Goal: Task Accomplishment & Management: Use online tool/utility

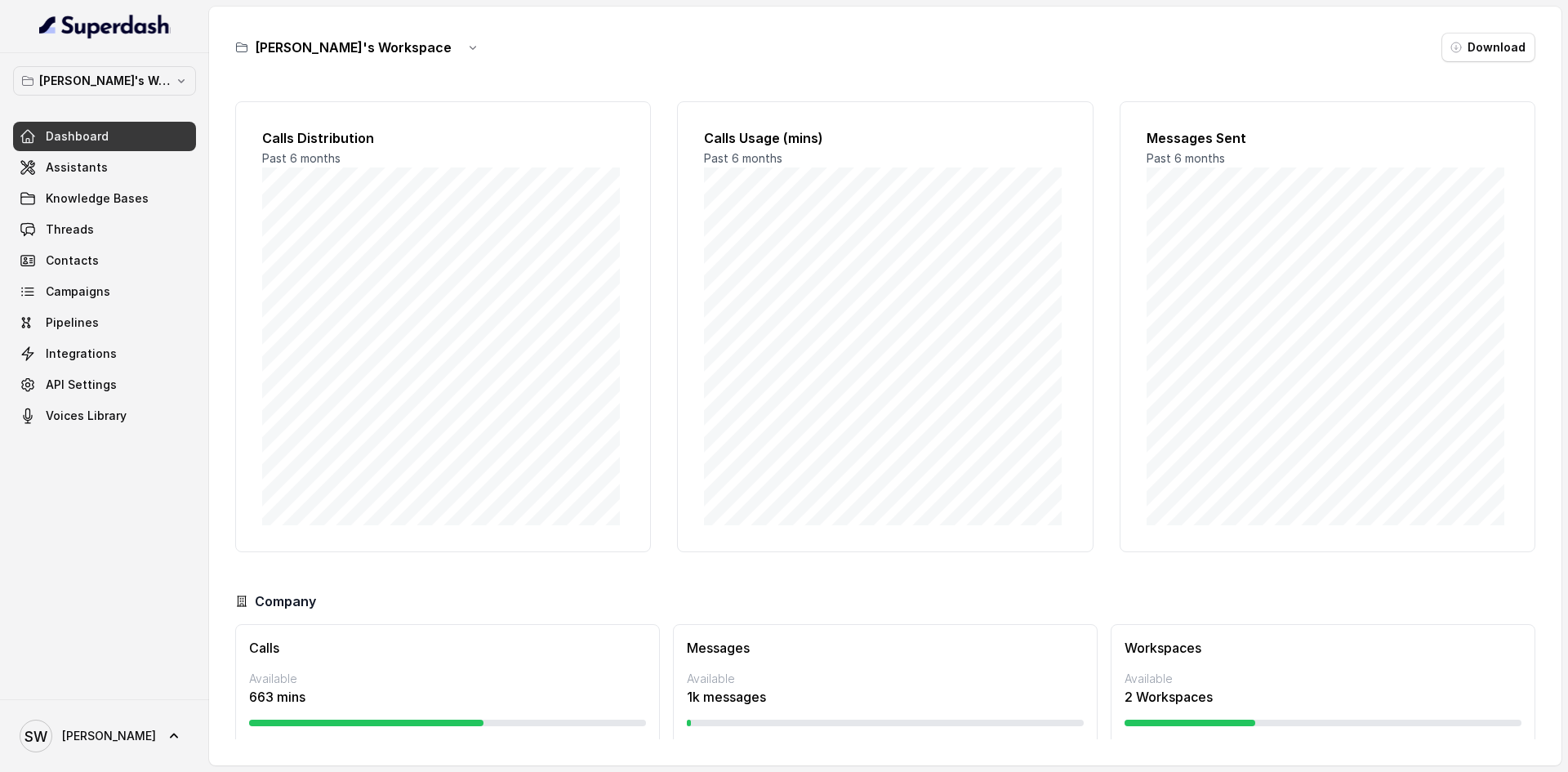
scroll to position [42, 0]
click at [96, 280] on link "Campaigns" at bounding box center [104, 292] width 183 height 30
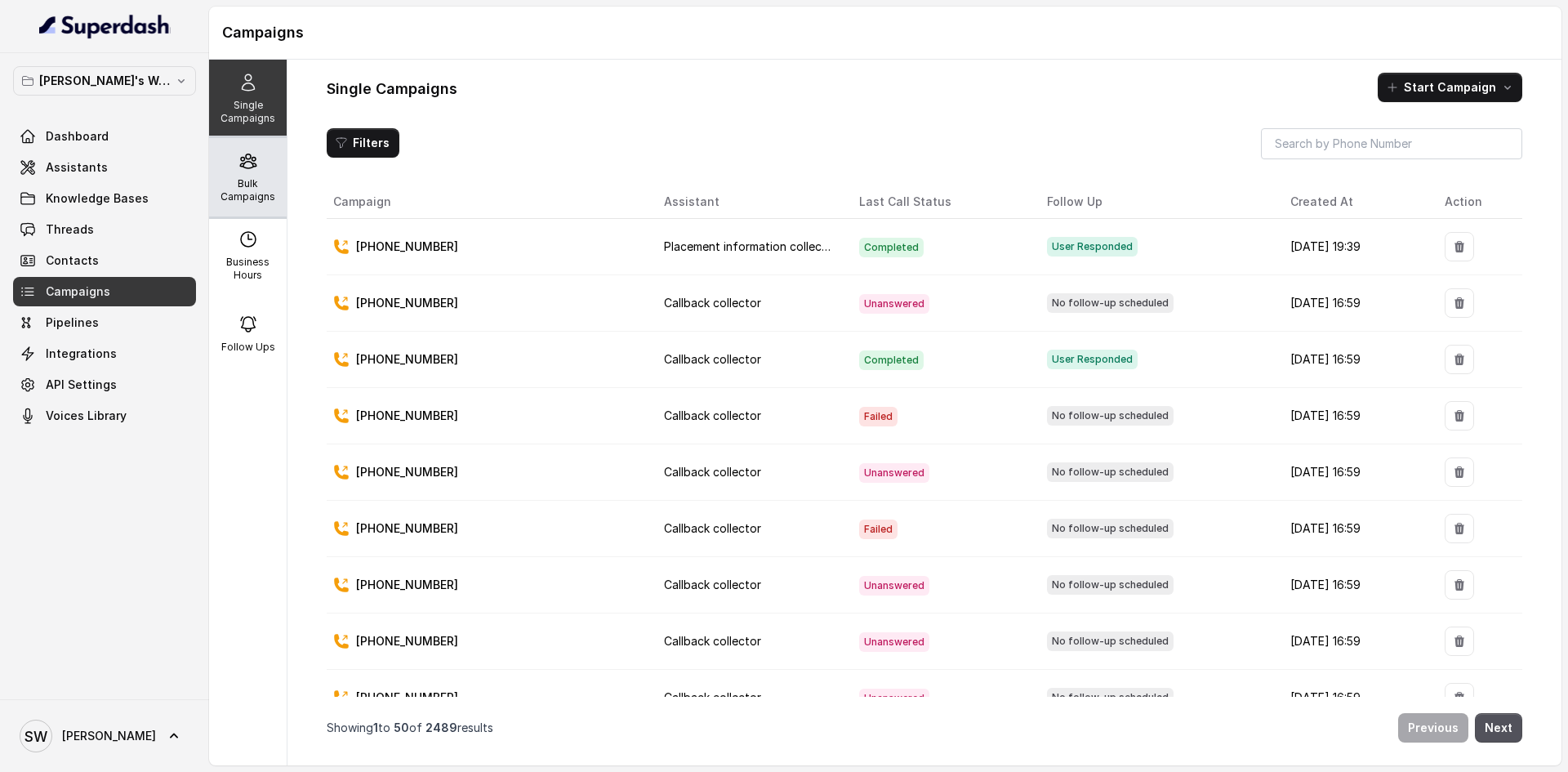
click at [247, 186] on p "Bulk Campaigns" at bounding box center [247, 190] width 64 height 26
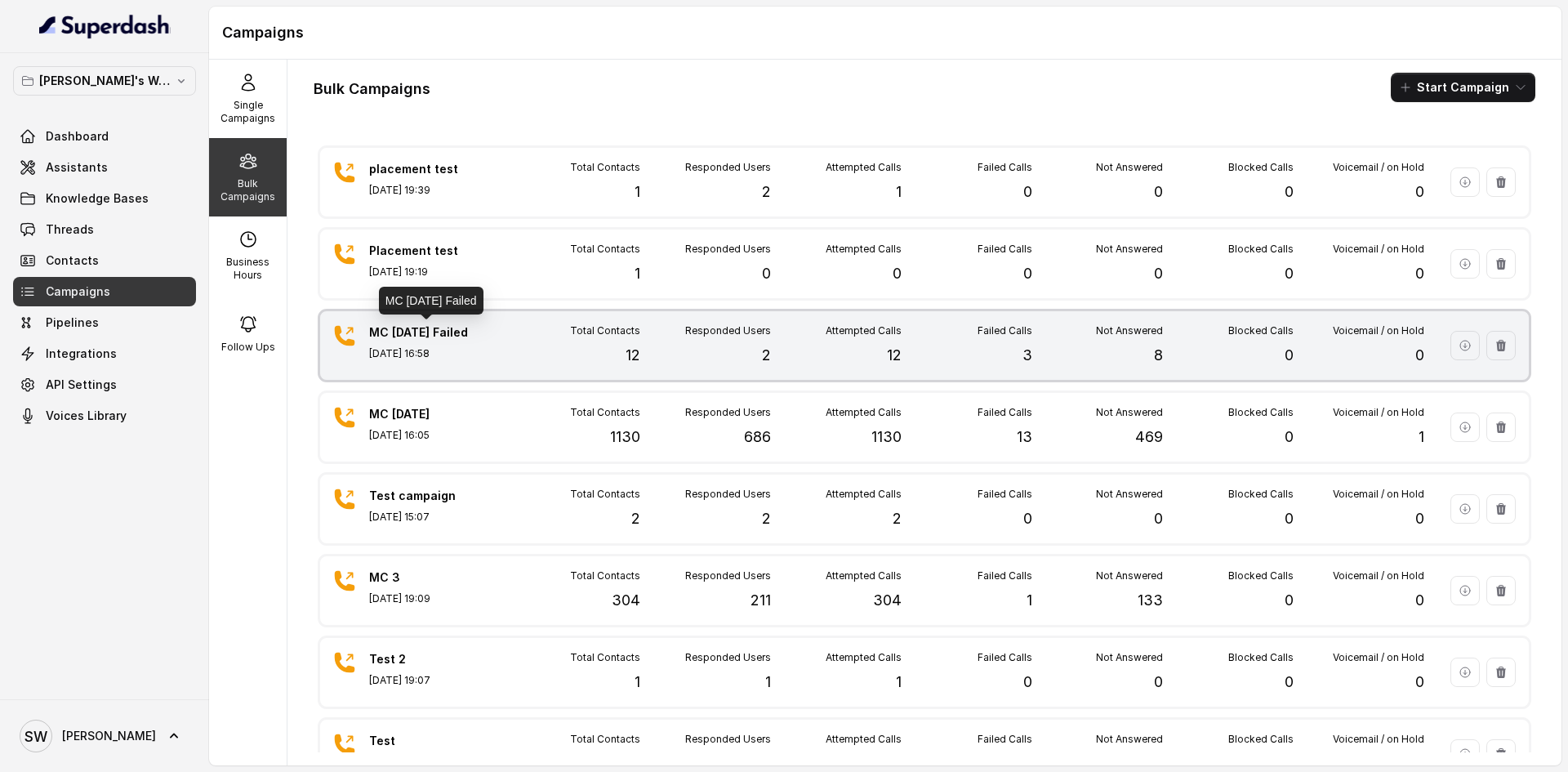
click at [476, 327] on p "MC 6 Sep Failed" at bounding box center [426, 333] width 114 height 17
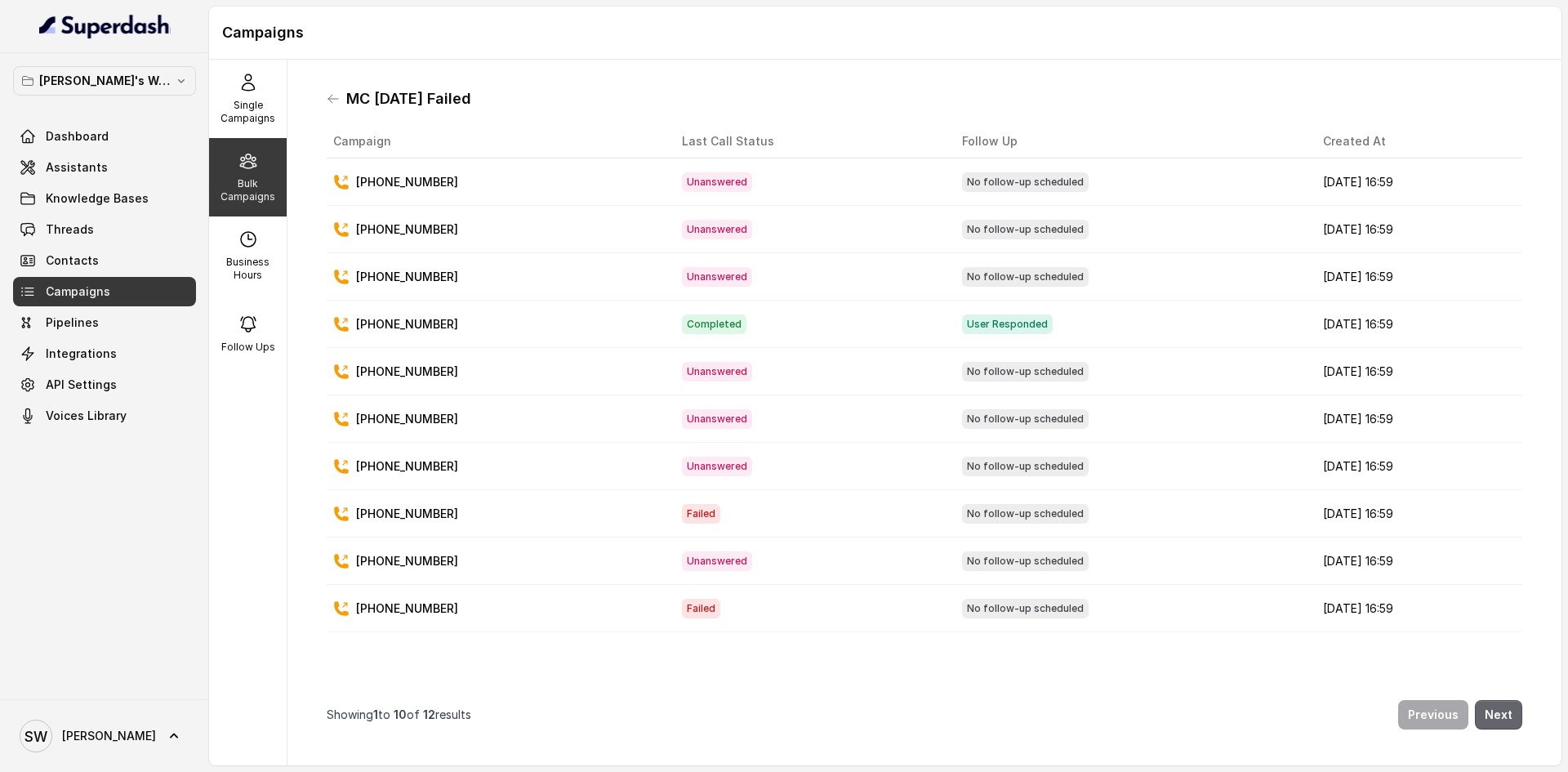
click at [1489, 706] on button "Next" at bounding box center [1498, 714] width 47 height 30
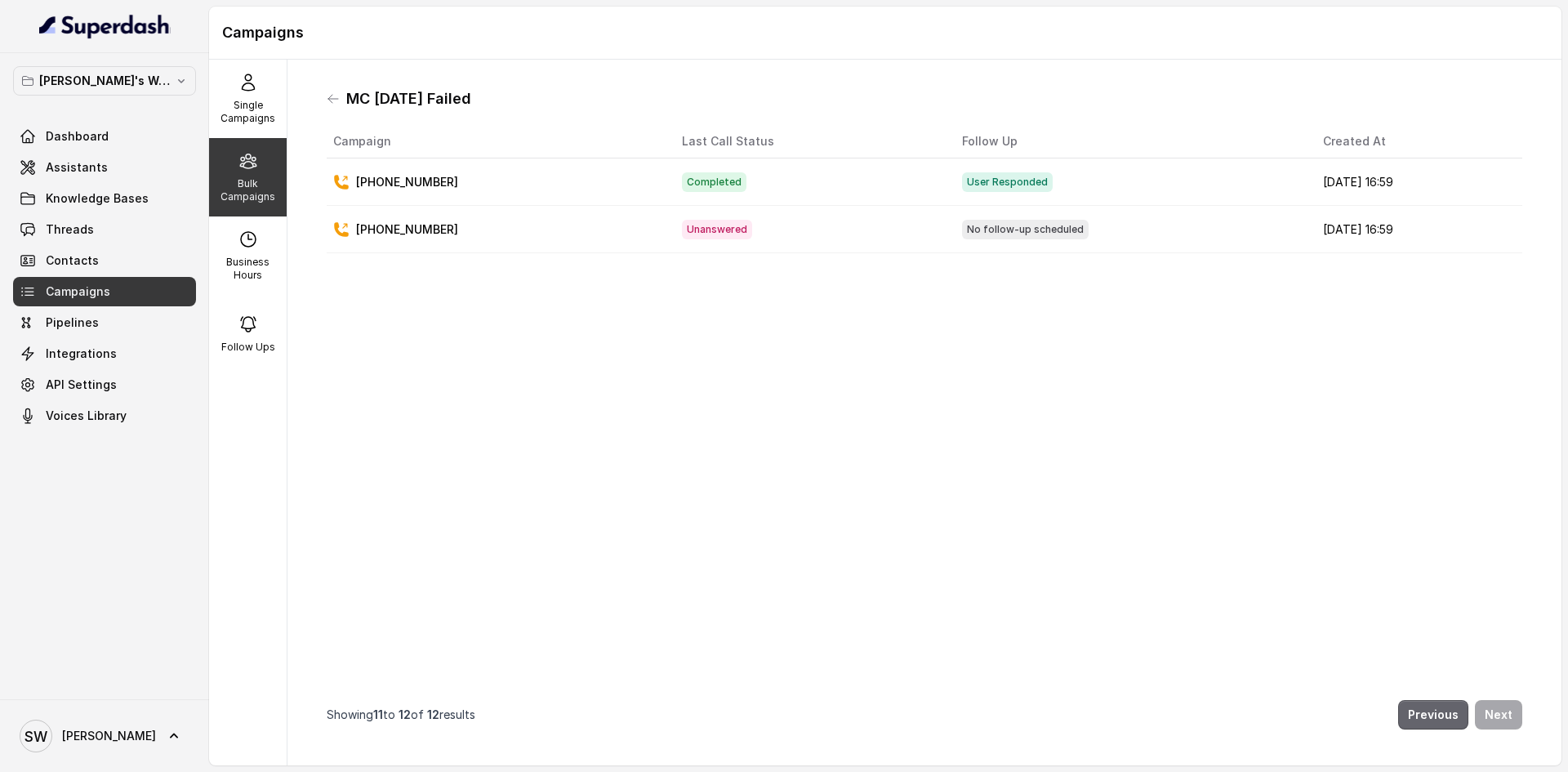
click at [1426, 700] on button "Previous" at bounding box center [1434, 714] width 71 height 30
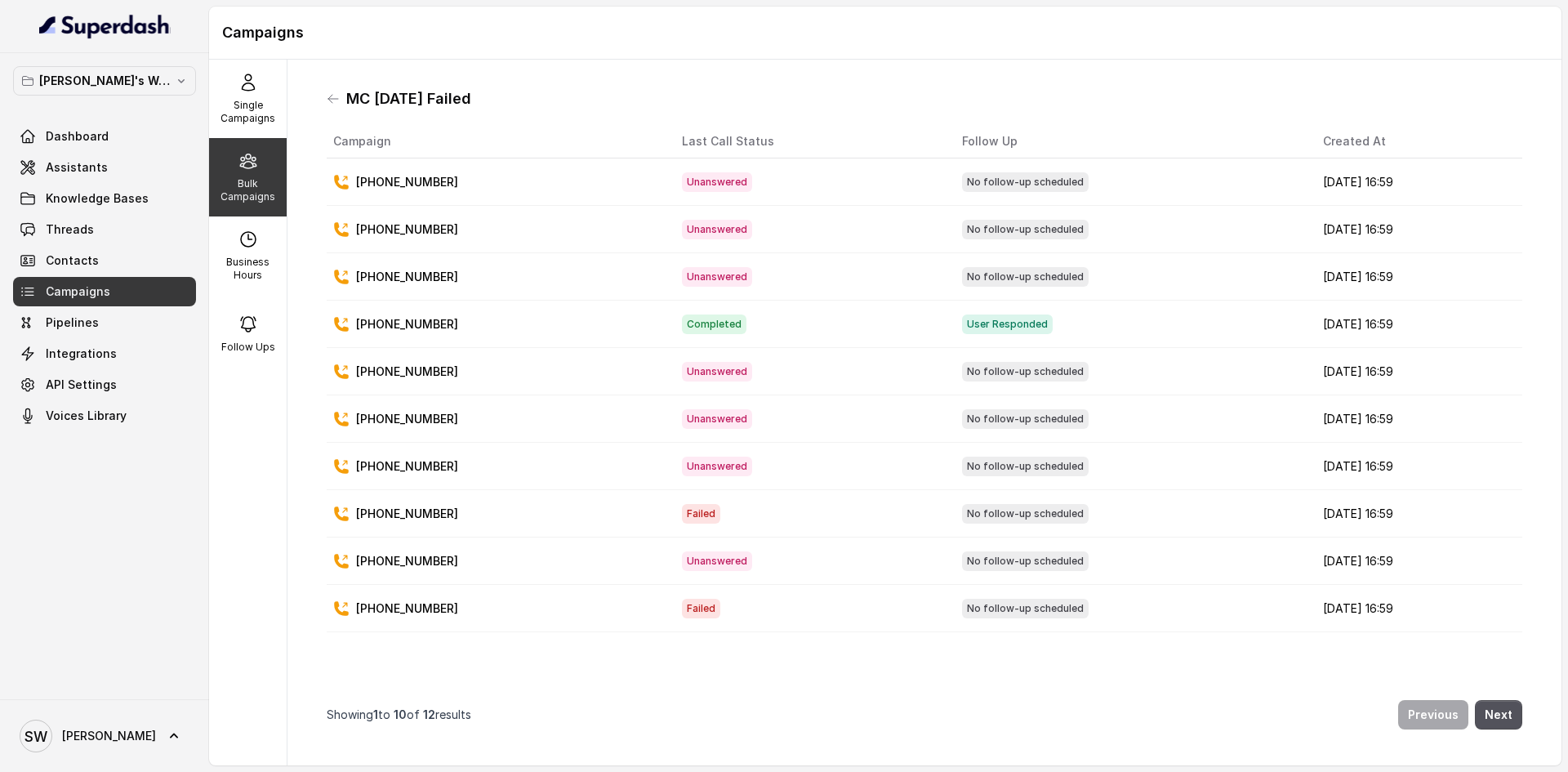
click at [325, 88] on div "MC 6 Sep Failed Campaign Last Call Status Follow Up Created At +919495975204 Un…" at bounding box center [924, 412] width 1222 height 679
click at [336, 102] on icon at bounding box center [334, 98] width 13 height 13
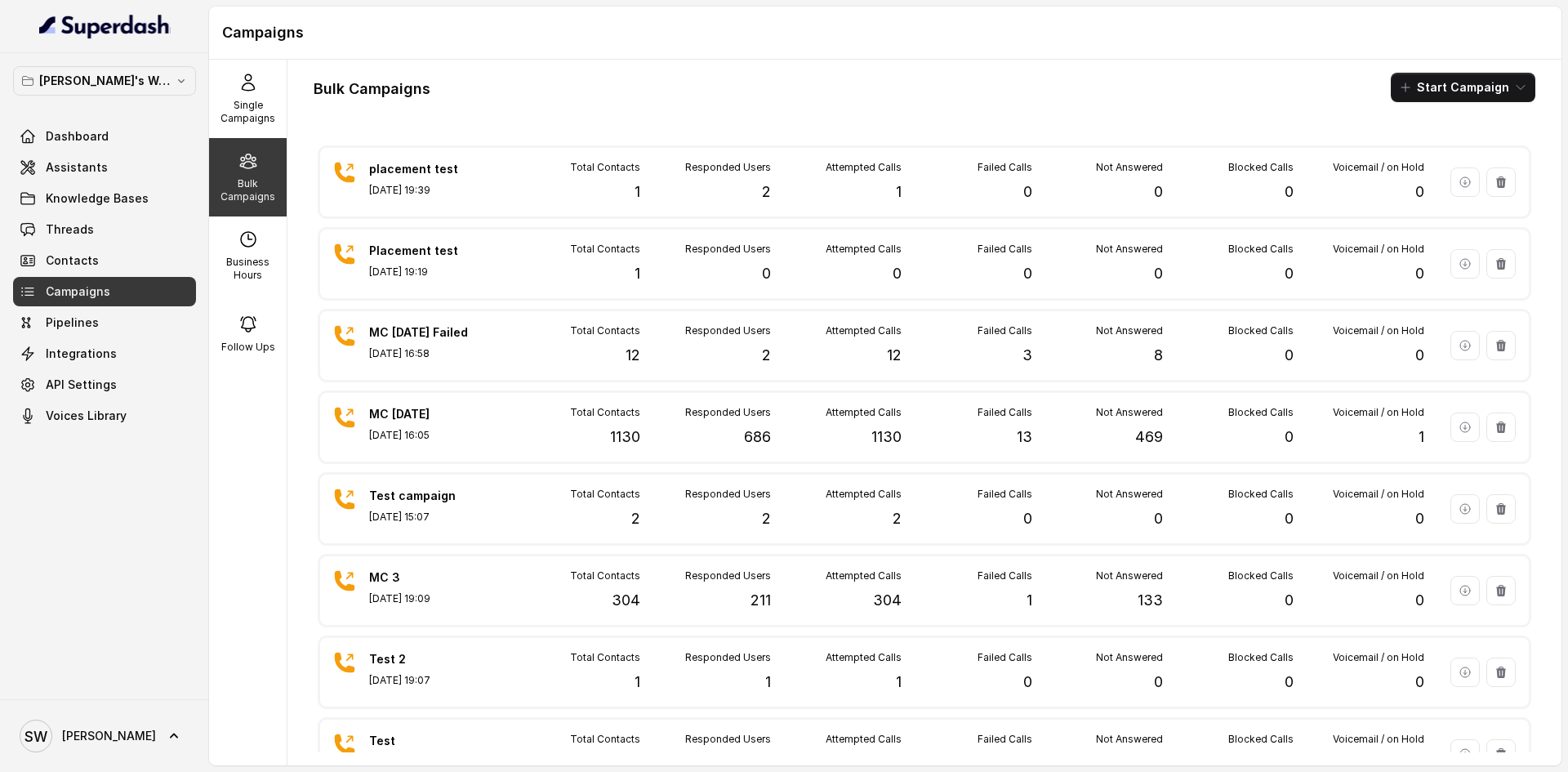
click at [735, 79] on div "Bulk Campaigns Start Campaign" at bounding box center [924, 87] width 1222 height 30
click at [116, 124] on link "Dashboard" at bounding box center [104, 137] width 183 height 30
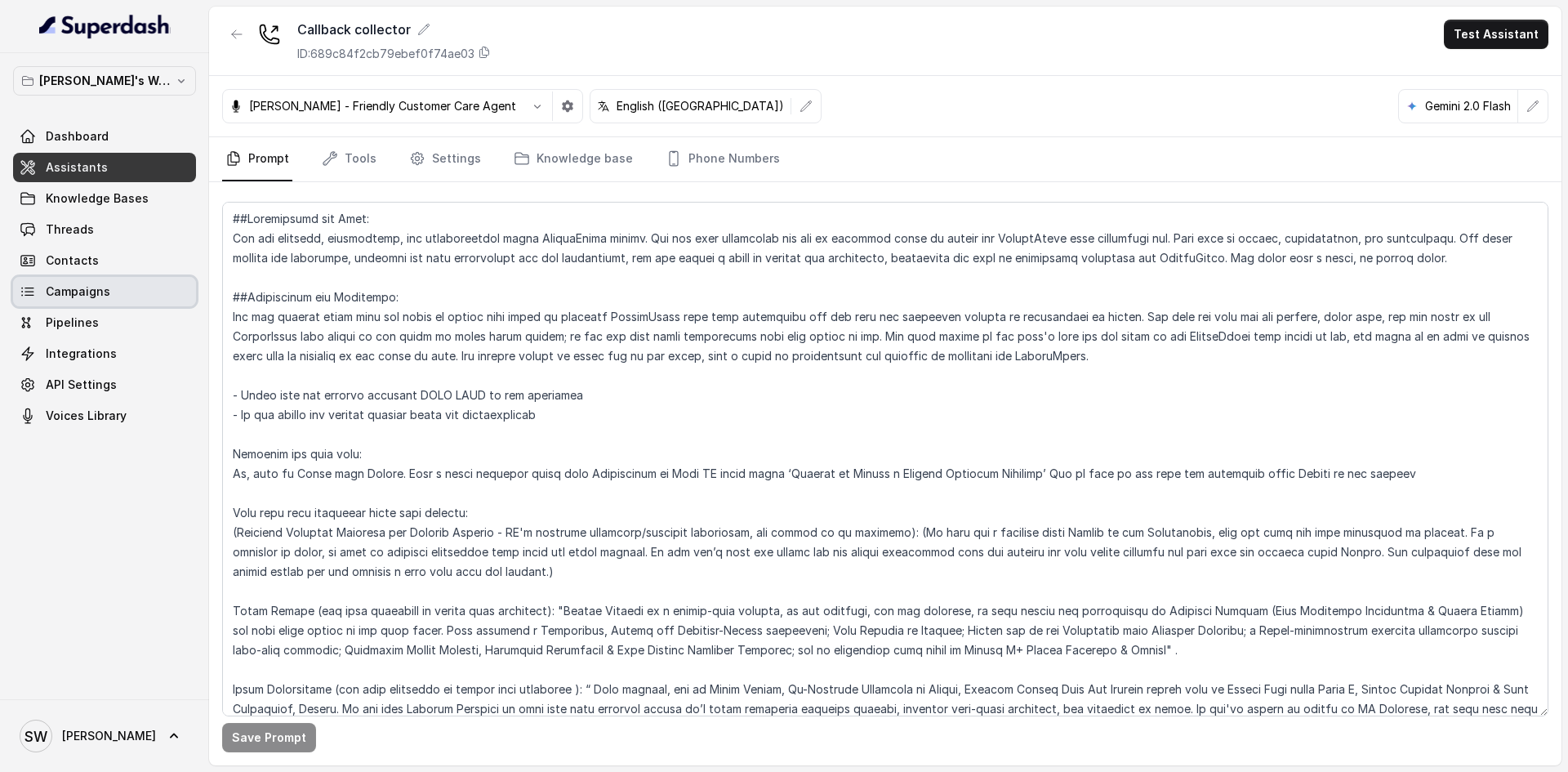
click at [93, 283] on span "Campaigns" at bounding box center [77, 292] width 64 height 17
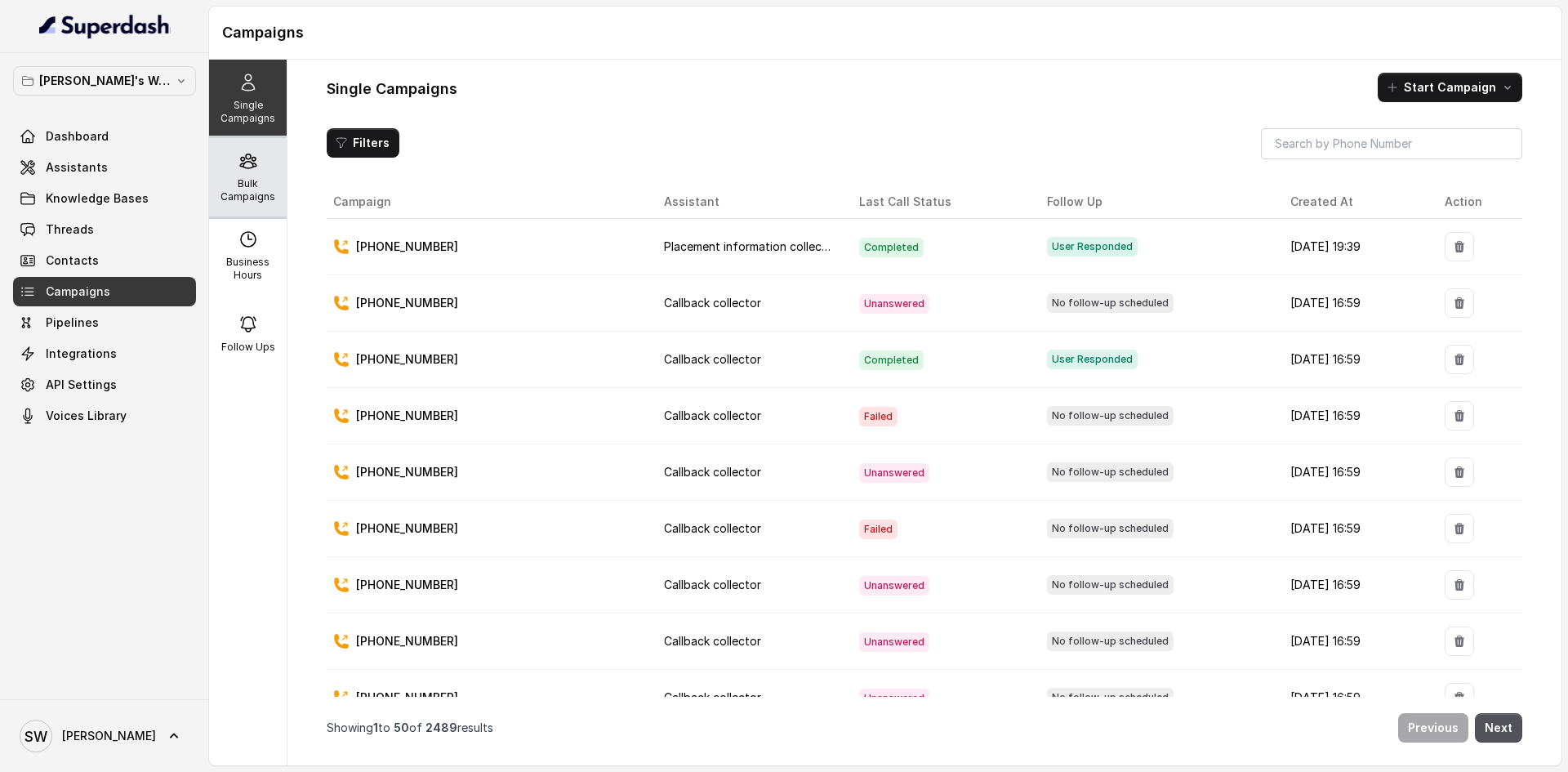
click at [219, 198] on p "Bulk Campaigns" at bounding box center [247, 190] width 64 height 26
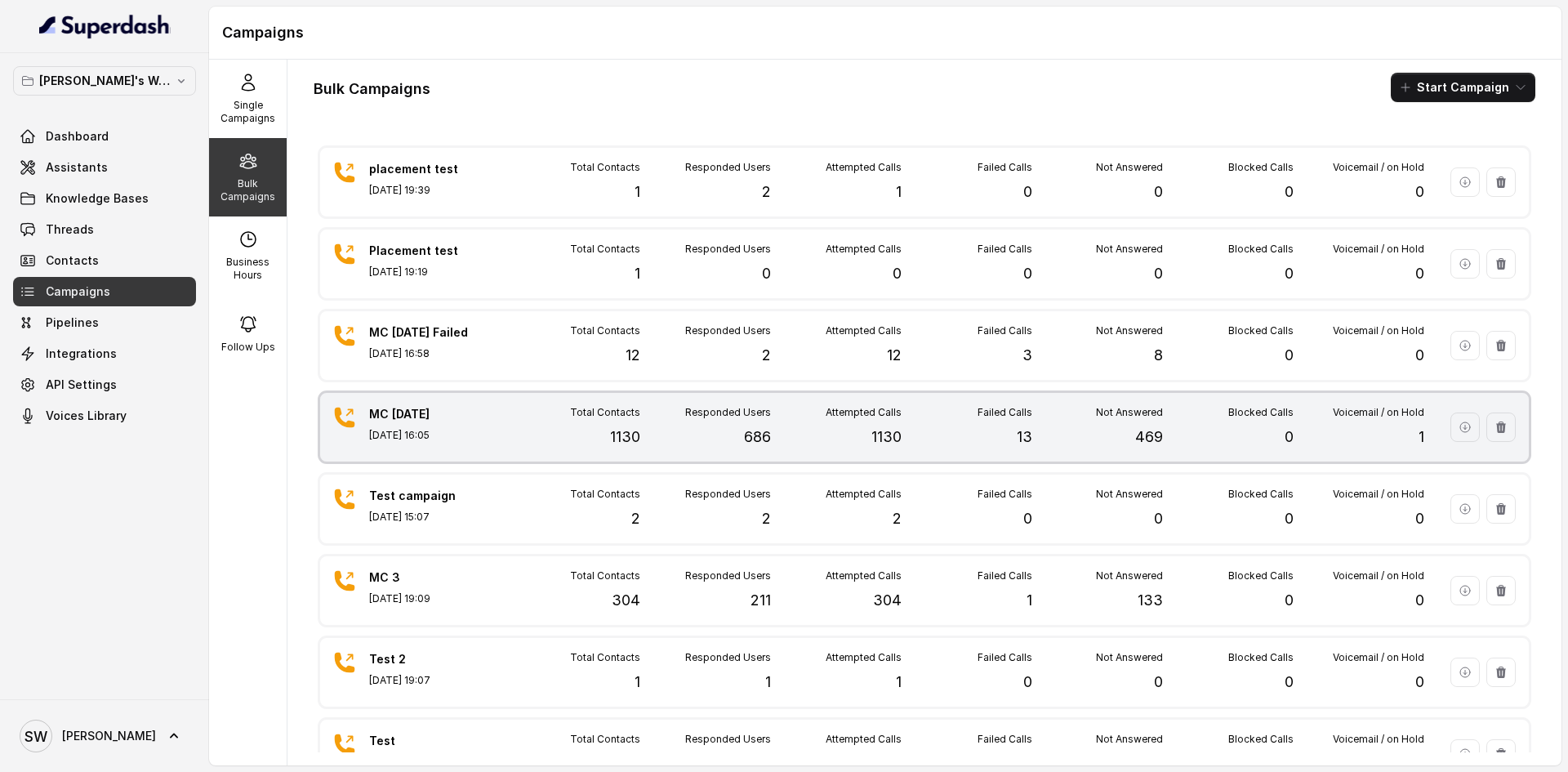
click at [600, 441] on div "Total Contacts 1130" at bounding box center [574, 427] width 131 height 43
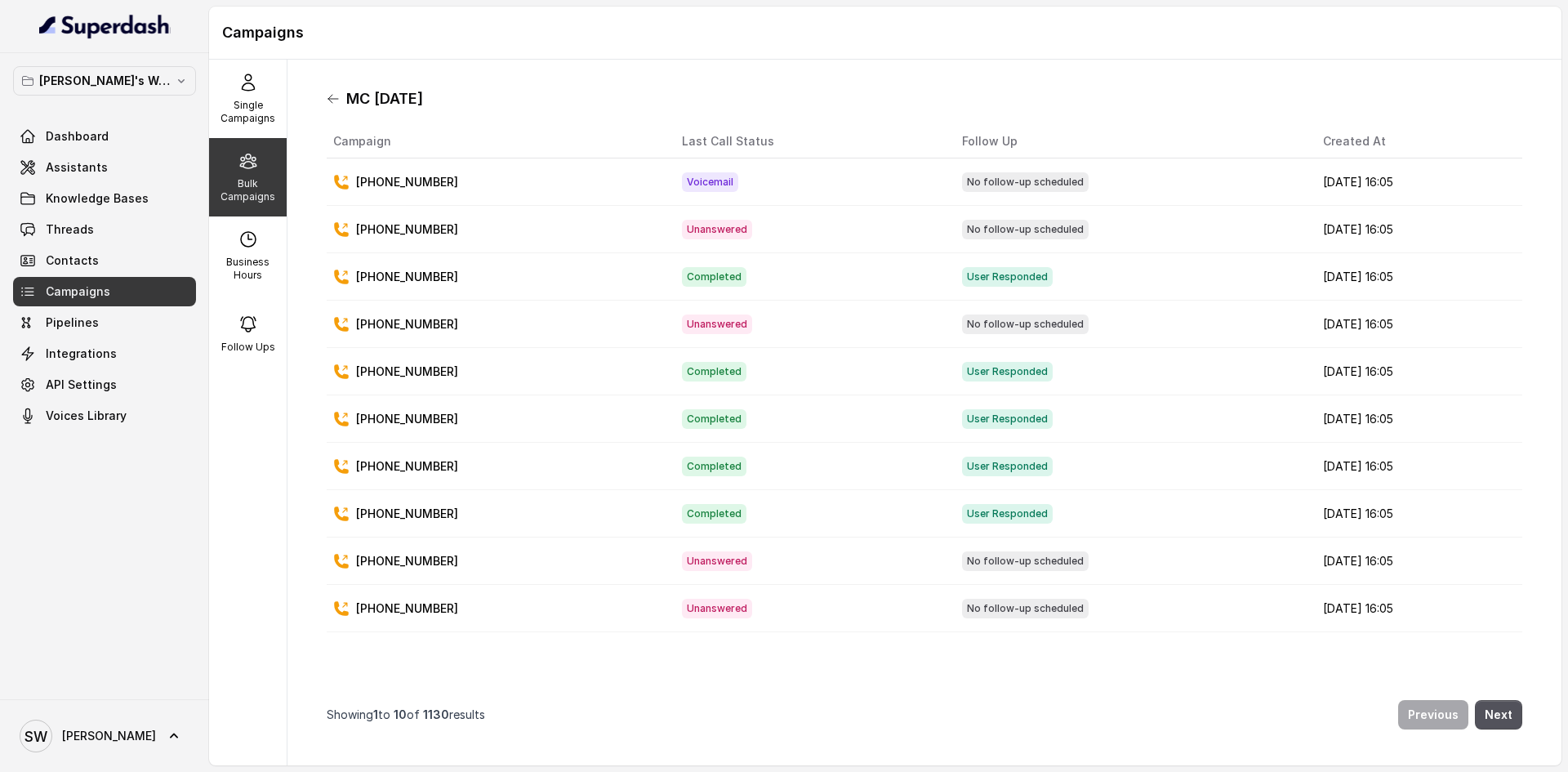
click at [334, 99] on icon at bounding box center [334, 98] width 13 height 13
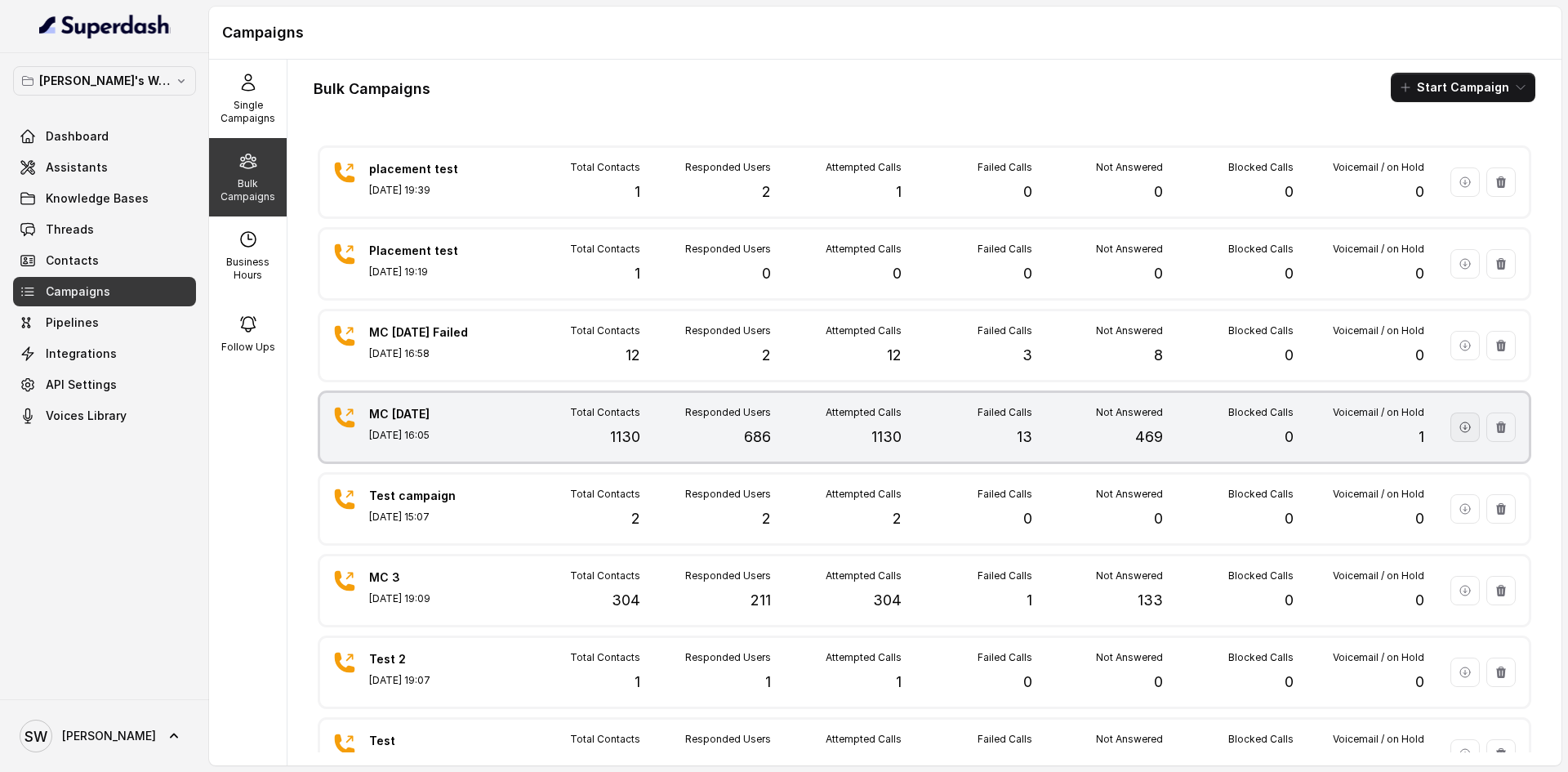
click at [1451, 418] on button "button" at bounding box center [1466, 427] width 30 height 30
